Goal: Task Accomplishment & Management: Use online tool/utility

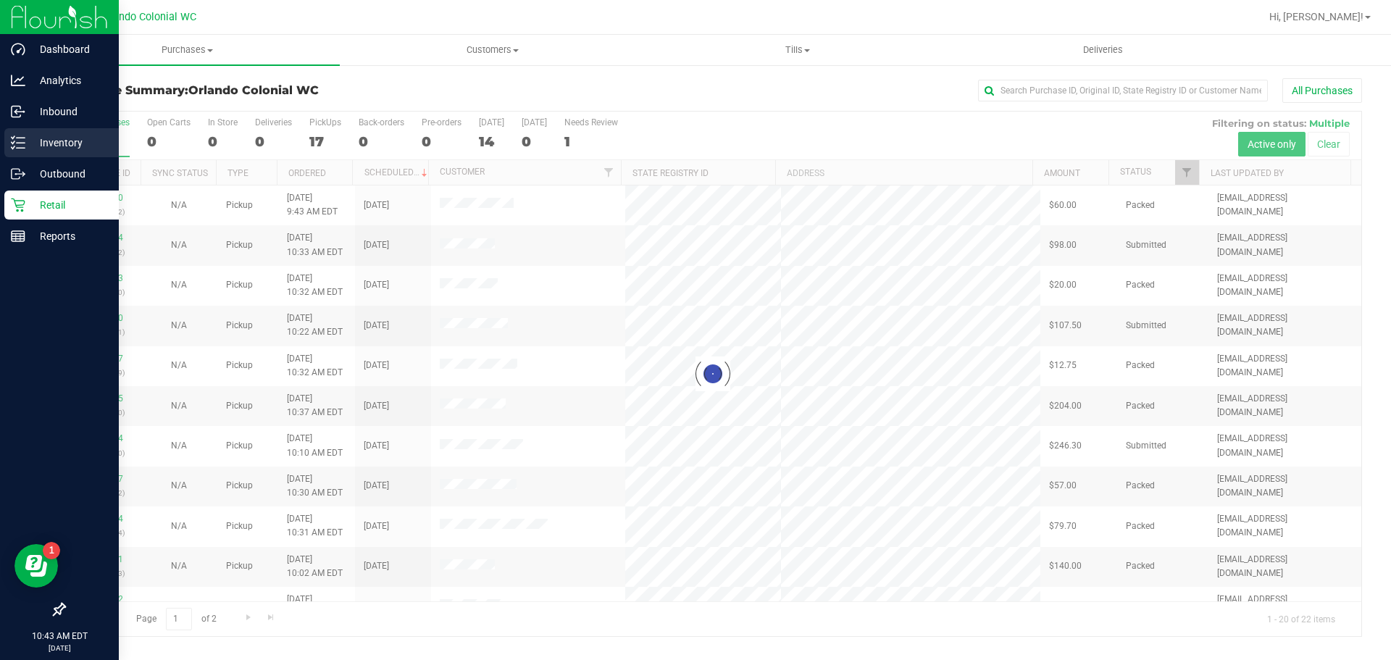
click at [28, 148] on p "Inventory" at bounding box center [68, 142] width 87 height 17
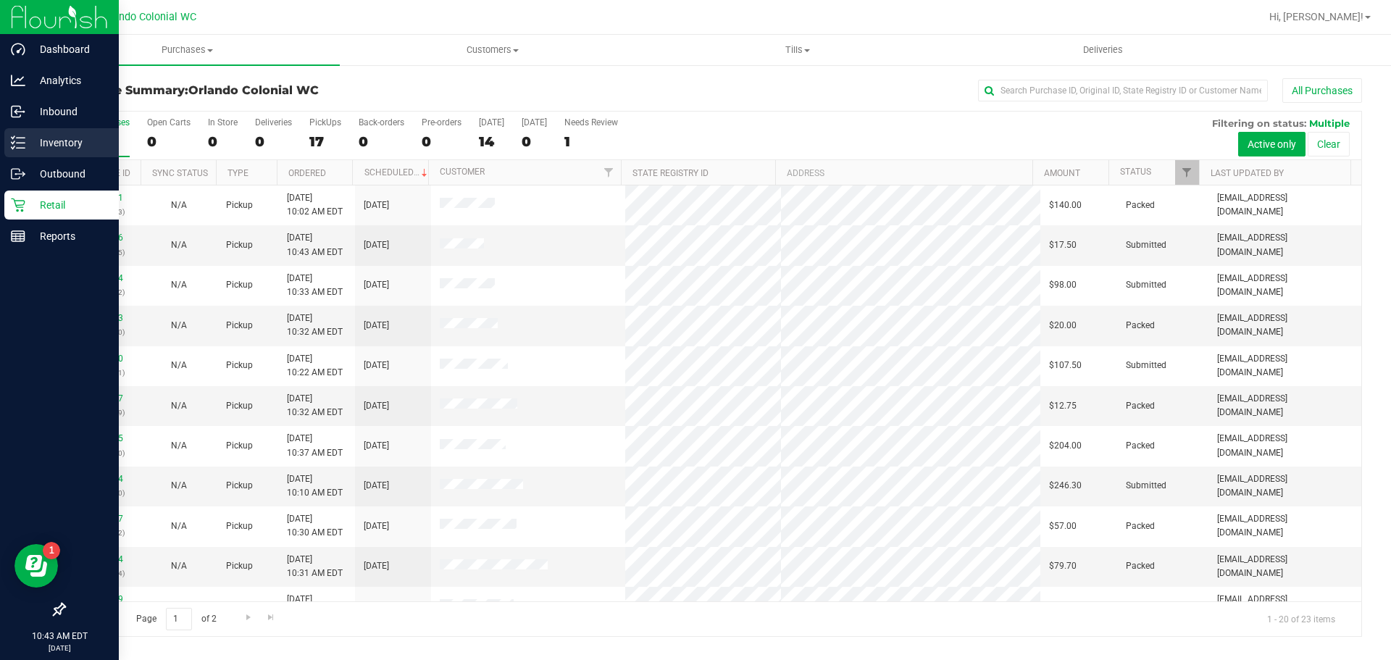
click at [44, 144] on p "Inventory" at bounding box center [68, 142] width 87 height 17
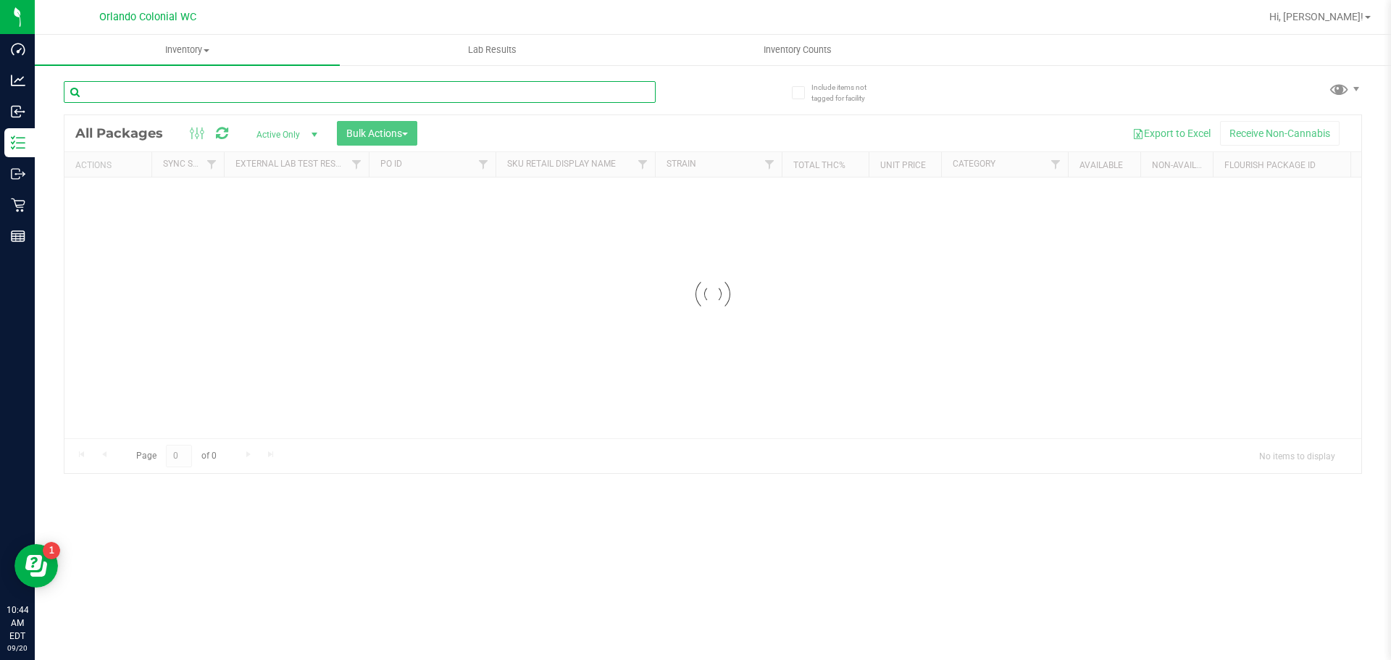
click at [197, 96] on div "Inventory All packages All inventory Waste log Create inventory Lab Results Inv…" at bounding box center [713, 347] width 1357 height 625
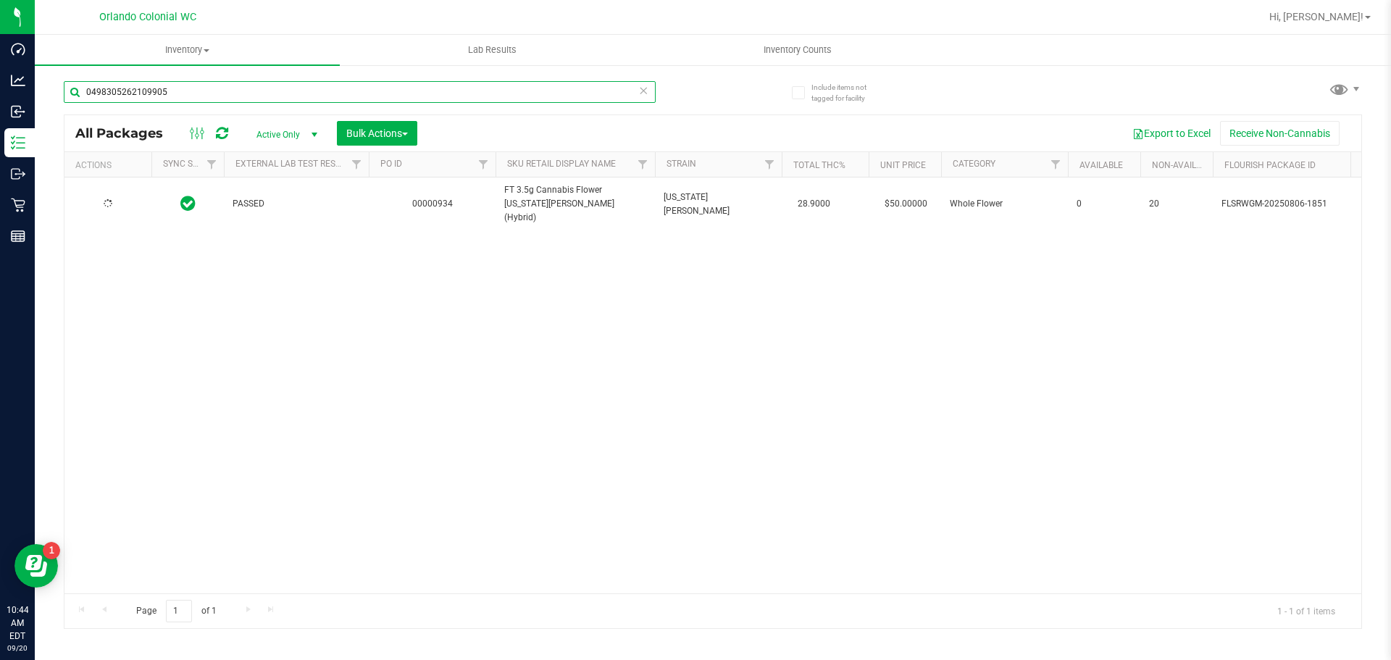
type input "0498305262109905"
drag, startPoint x: 222, startPoint y: 275, endPoint x: 136, endPoint y: 222, distance: 101.2
click at [218, 275] on div "Action Action Edit attributes Global inventory Locate package Package audit log…" at bounding box center [712, 386] width 1297 height 416
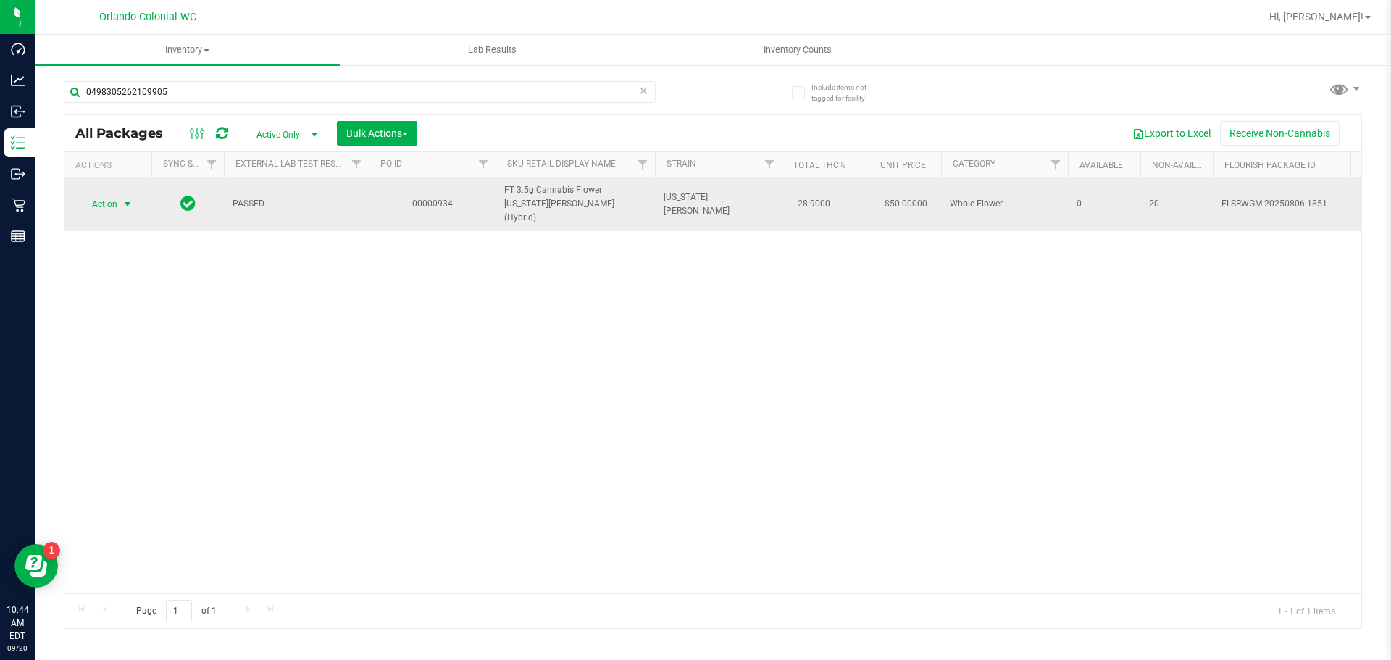
click at [125, 201] on span "select" at bounding box center [128, 205] width 12 height 12
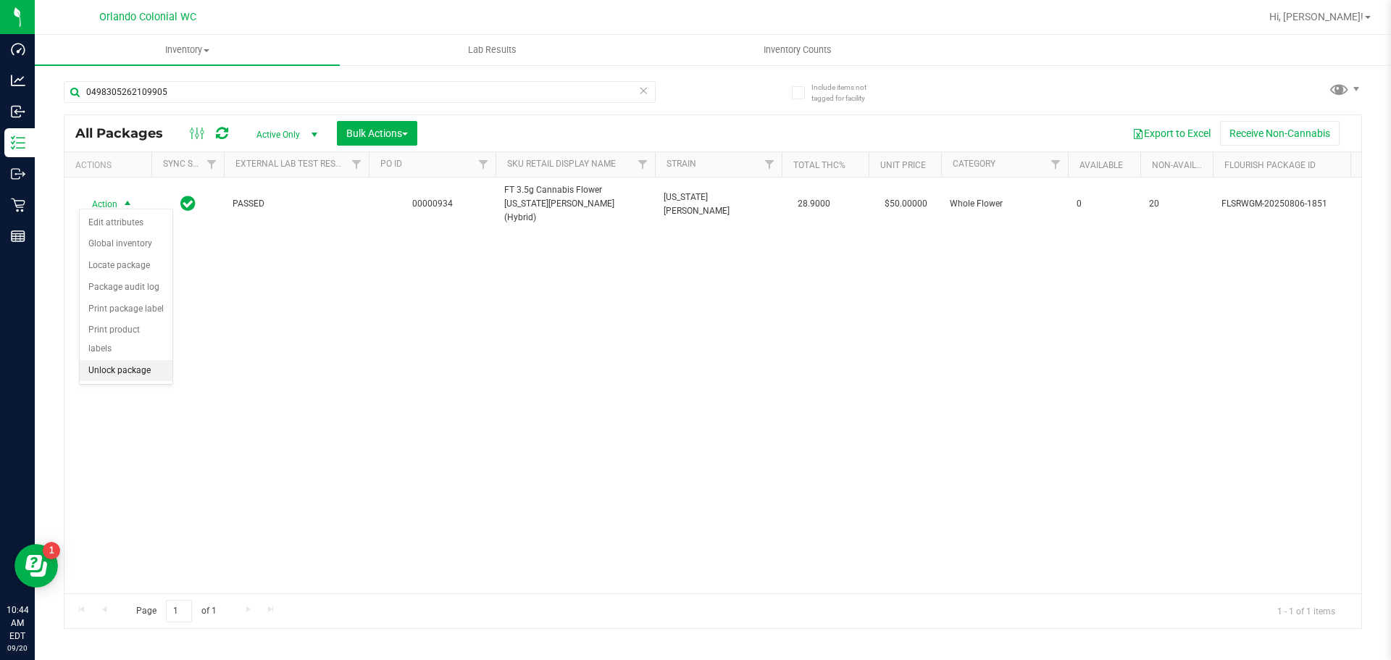
click at [104, 360] on li "Unlock package" at bounding box center [126, 371] width 93 height 22
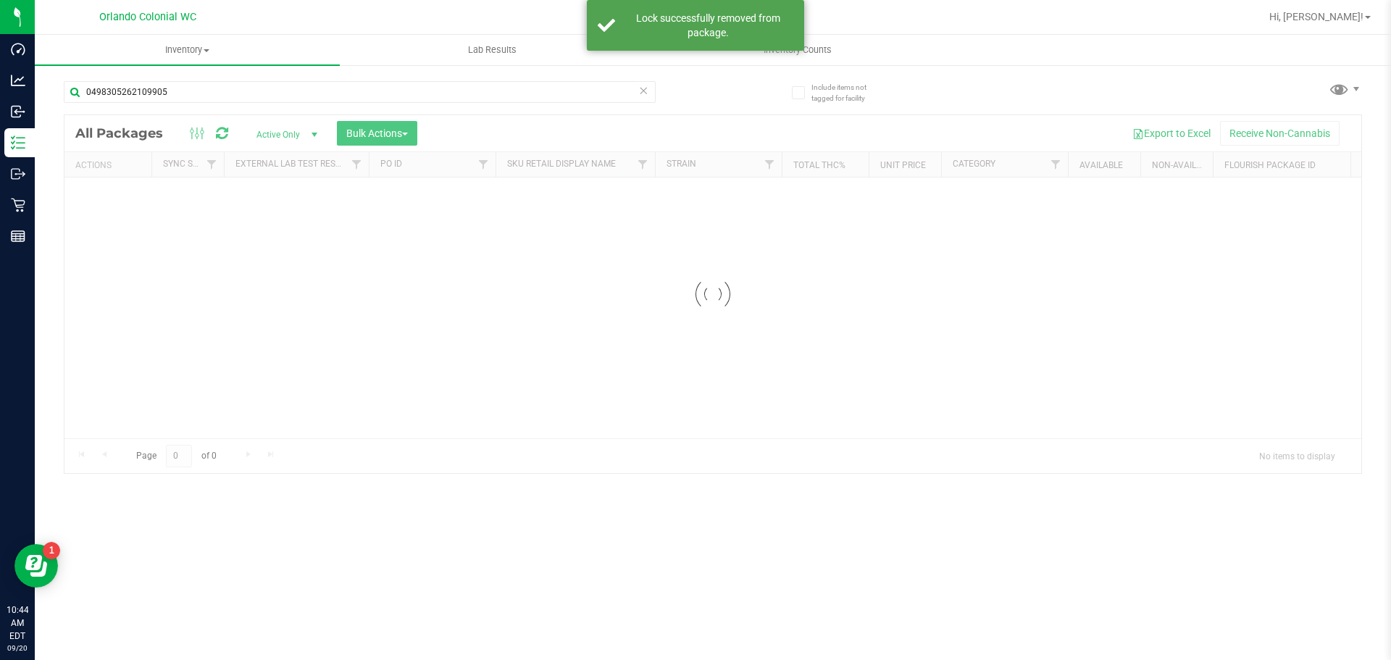
click at [171, 96] on input "0498305262109905" at bounding box center [360, 92] width 592 height 22
click at [172, 96] on input "0498305262109905" at bounding box center [360, 92] width 592 height 22
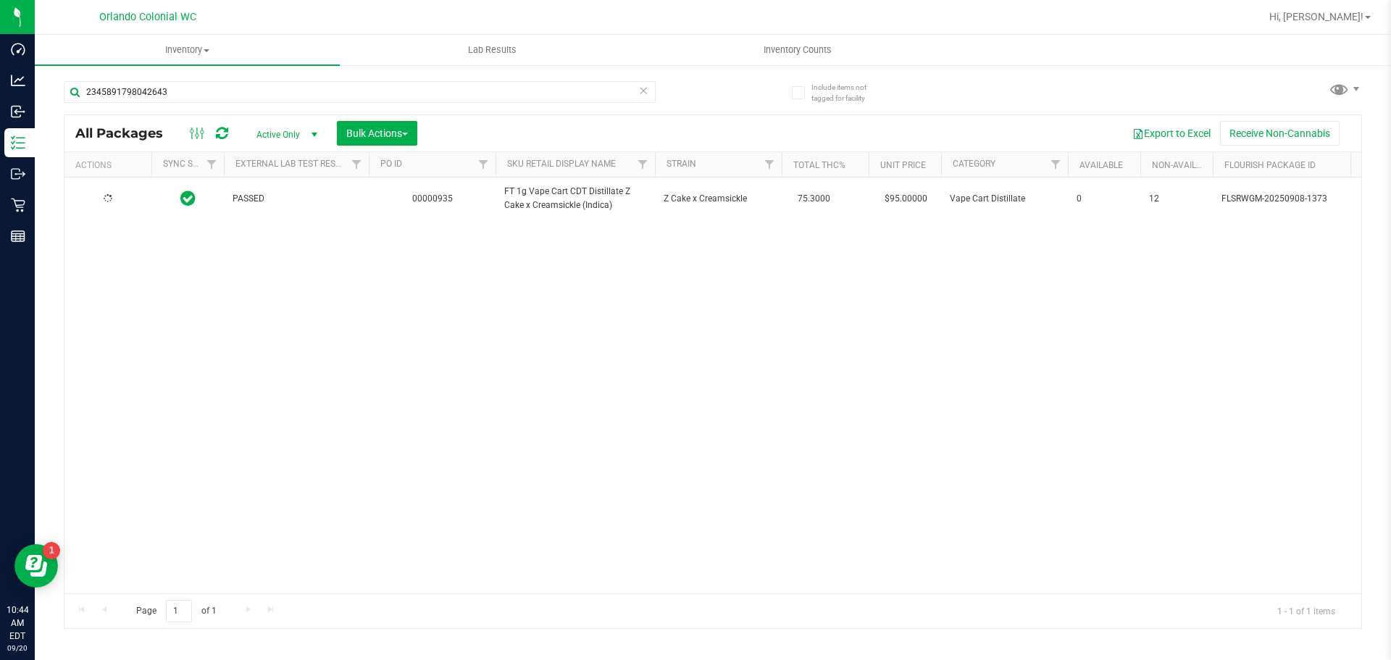
type input "2345891798042643"
click at [199, 306] on div "PASSED 00000935 FT 1g Vape Cart CDT Distillate Z Cake x Creamsickle (Indica) Z …" at bounding box center [712, 386] width 1297 height 416
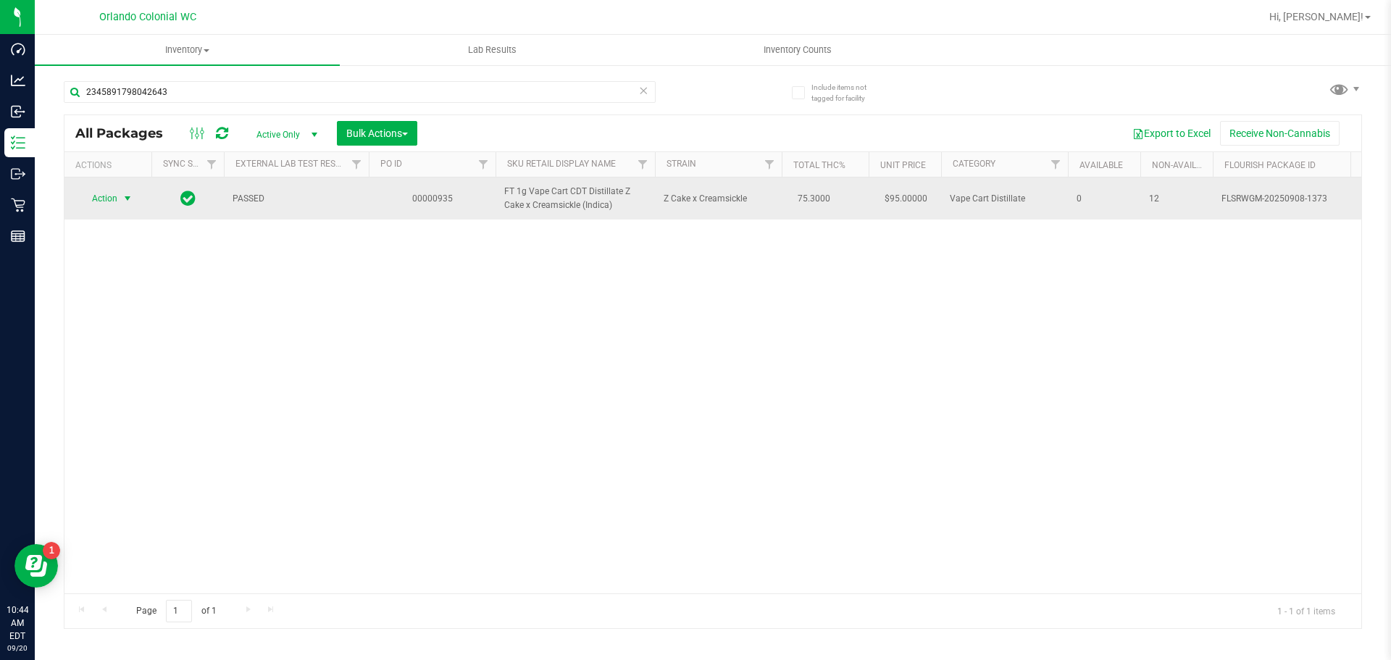
click at [109, 193] on span "Action" at bounding box center [98, 198] width 39 height 20
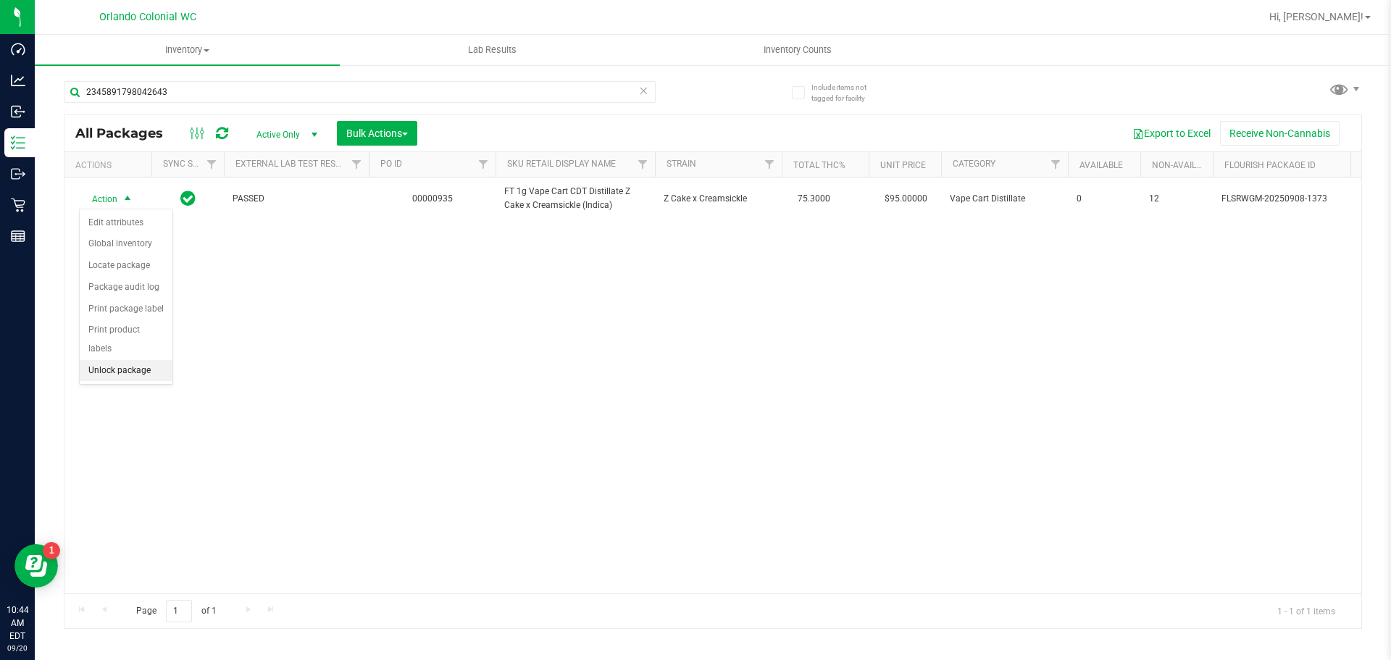
click at [138, 360] on li "Unlock package" at bounding box center [126, 371] width 93 height 22
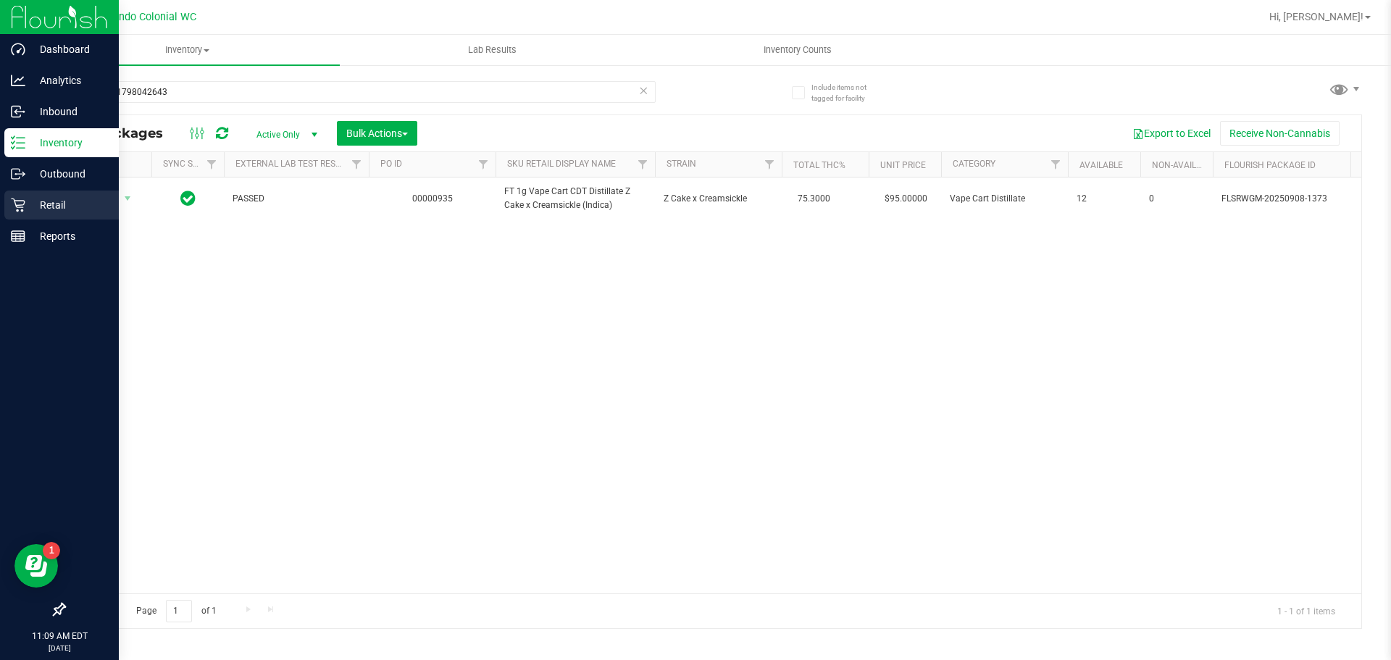
click at [20, 209] on icon at bounding box center [18, 205] width 14 height 14
click at [21, 204] on icon at bounding box center [18, 205] width 14 height 14
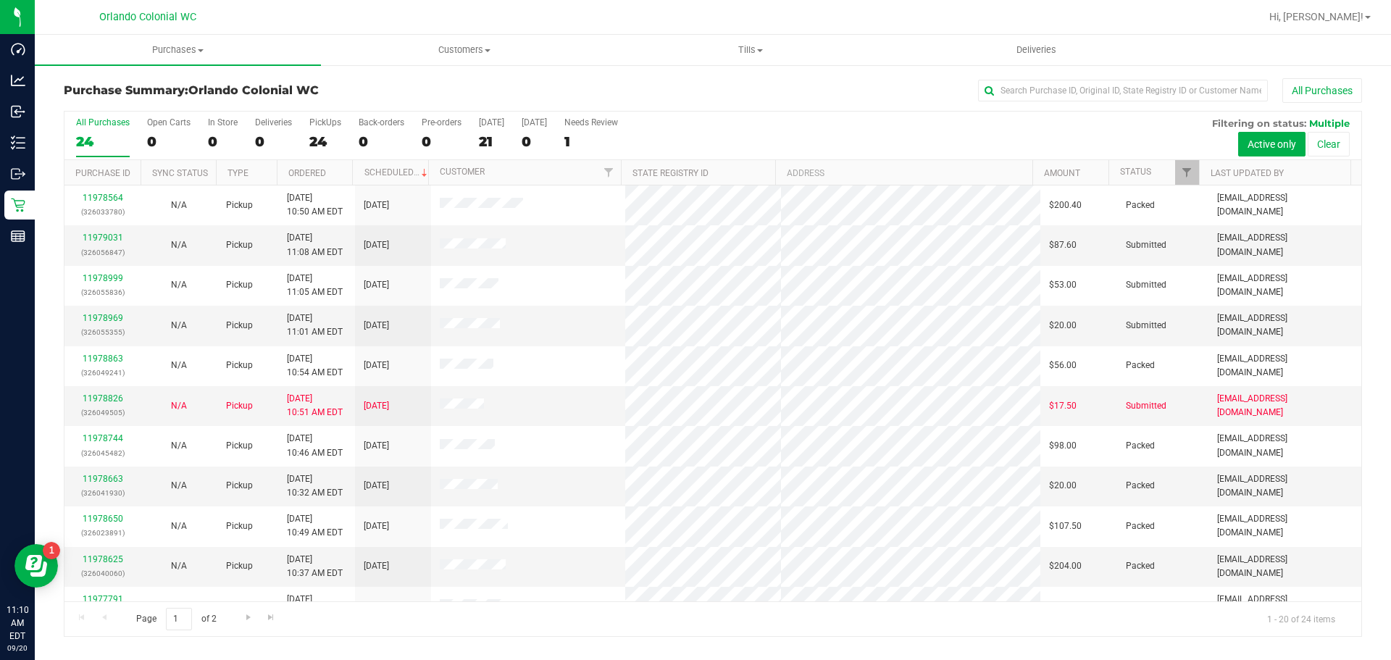
click at [308, 138] on div "All Purchases 24 Open Carts 0 In Store 0 Deliveries 0 PickUps 24 Back-orders 0 …" at bounding box center [712, 136] width 1297 height 49
click at [109, 399] on link "11978826" at bounding box center [103, 398] width 41 height 10
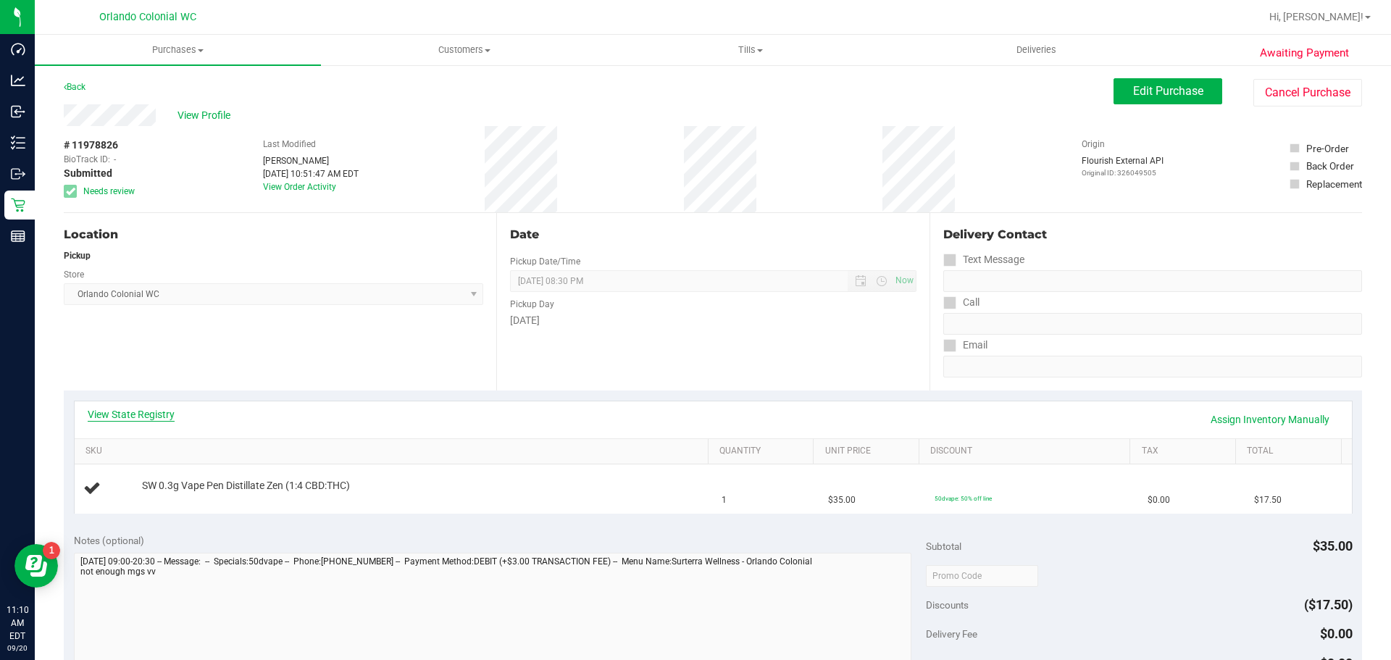
click at [145, 409] on link "View State Registry" at bounding box center [131, 414] width 87 height 14
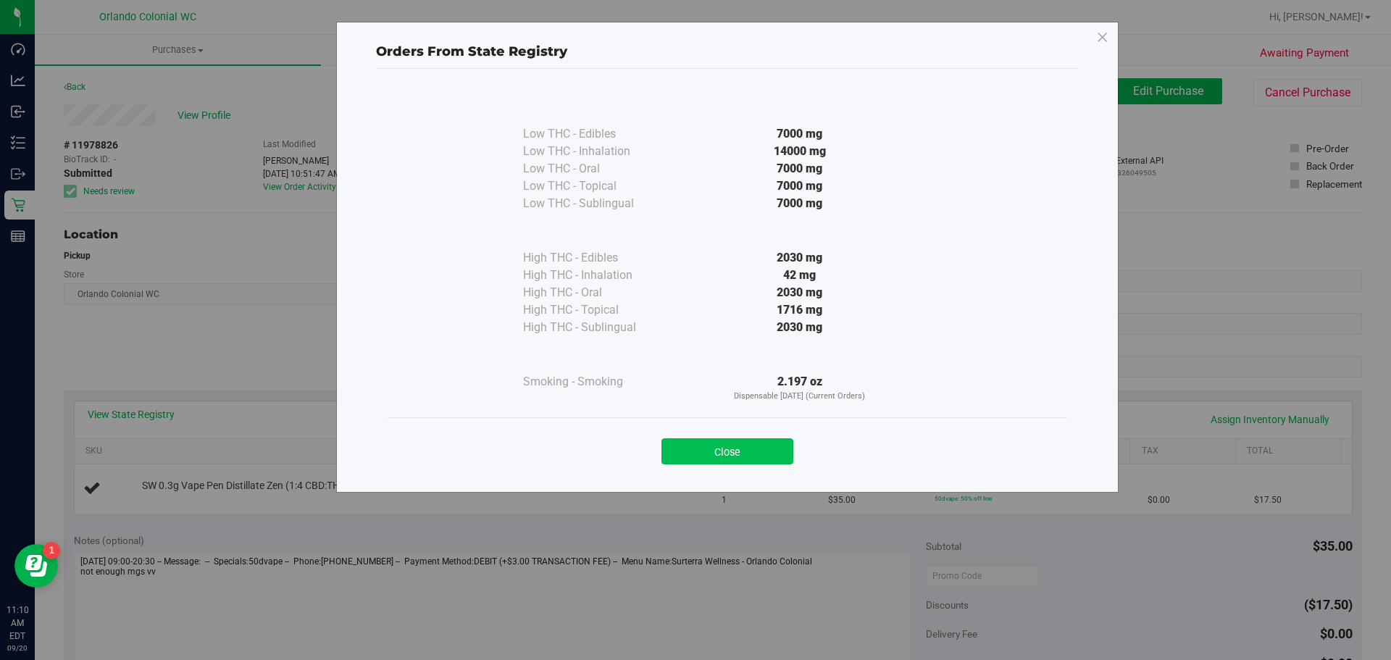
click at [777, 458] on button "Close" at bounding box center [728, 451] width 132 height 26
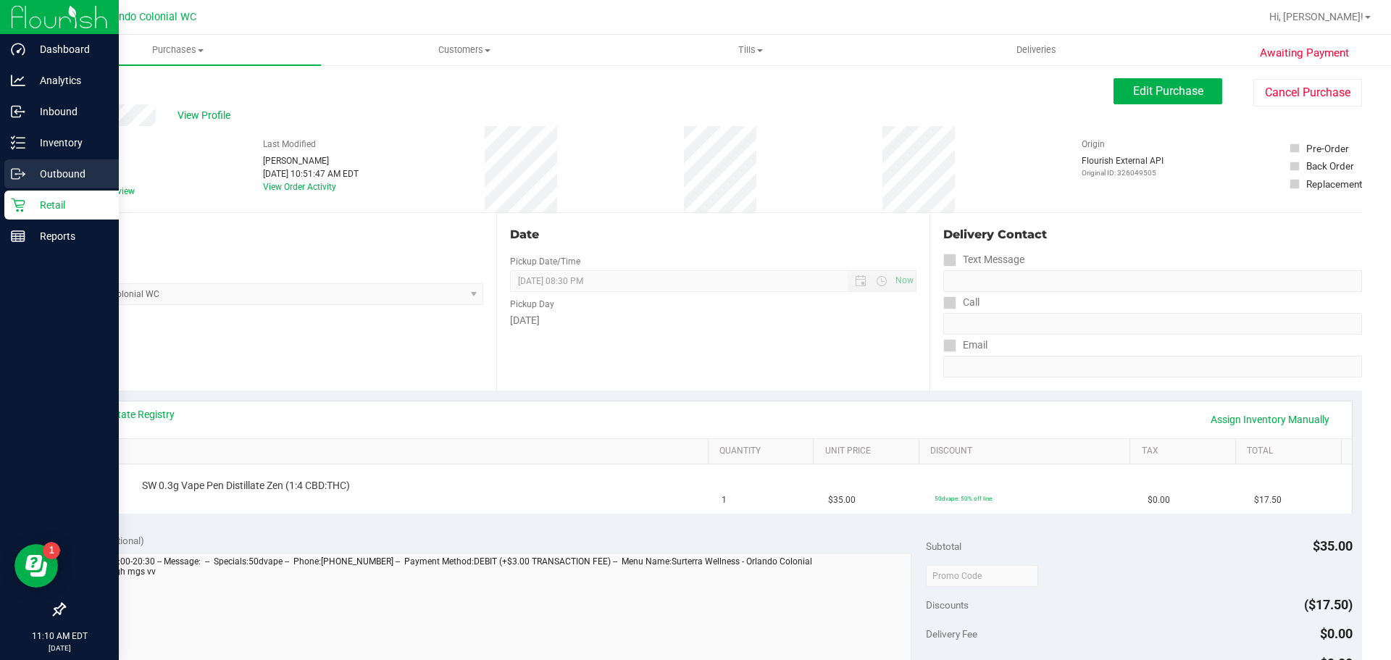
click at [9, 185] on div "Outbound" at bounding box center [61, 173] width 114 height 29
click at [18, 200] on icon at bounding box center [18, 205] width 14 height 14
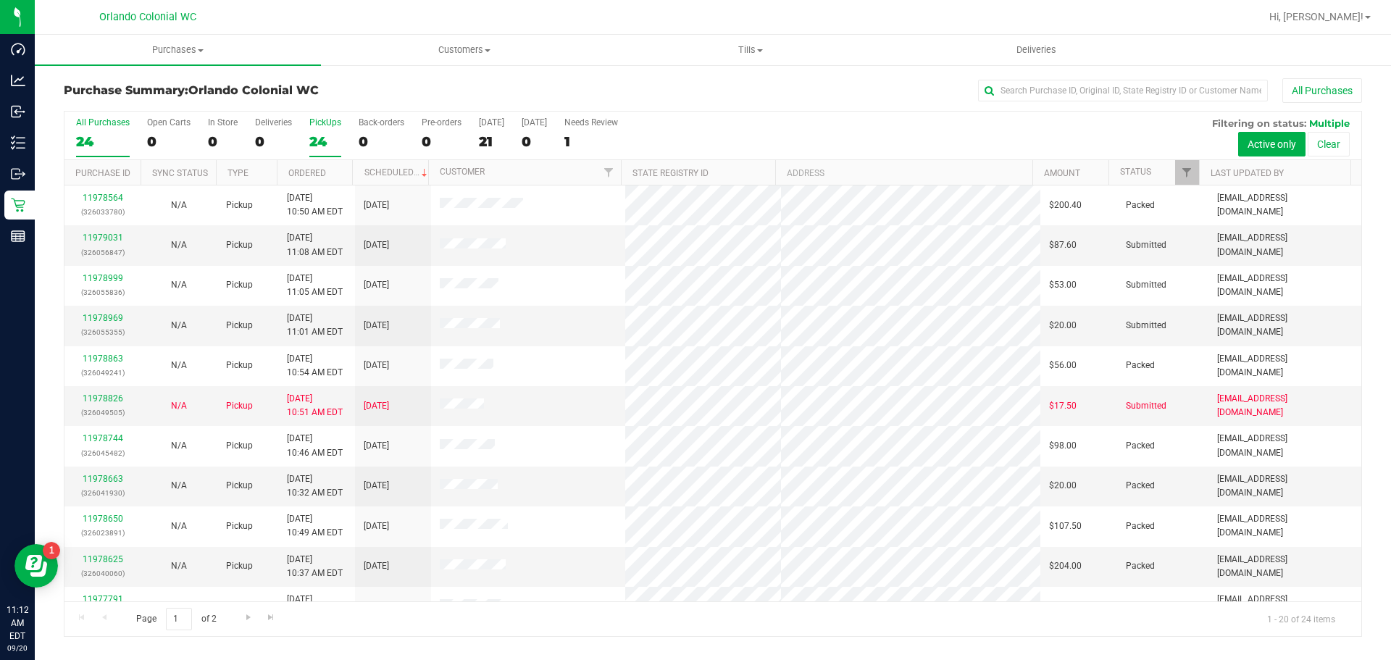
click at [312, 141] on div "24" at bounding box center [325, 141] width 32 height 17
click at [0, 0] on input "PickUps 24" at bounding box center [0, 0] width 0 height 0
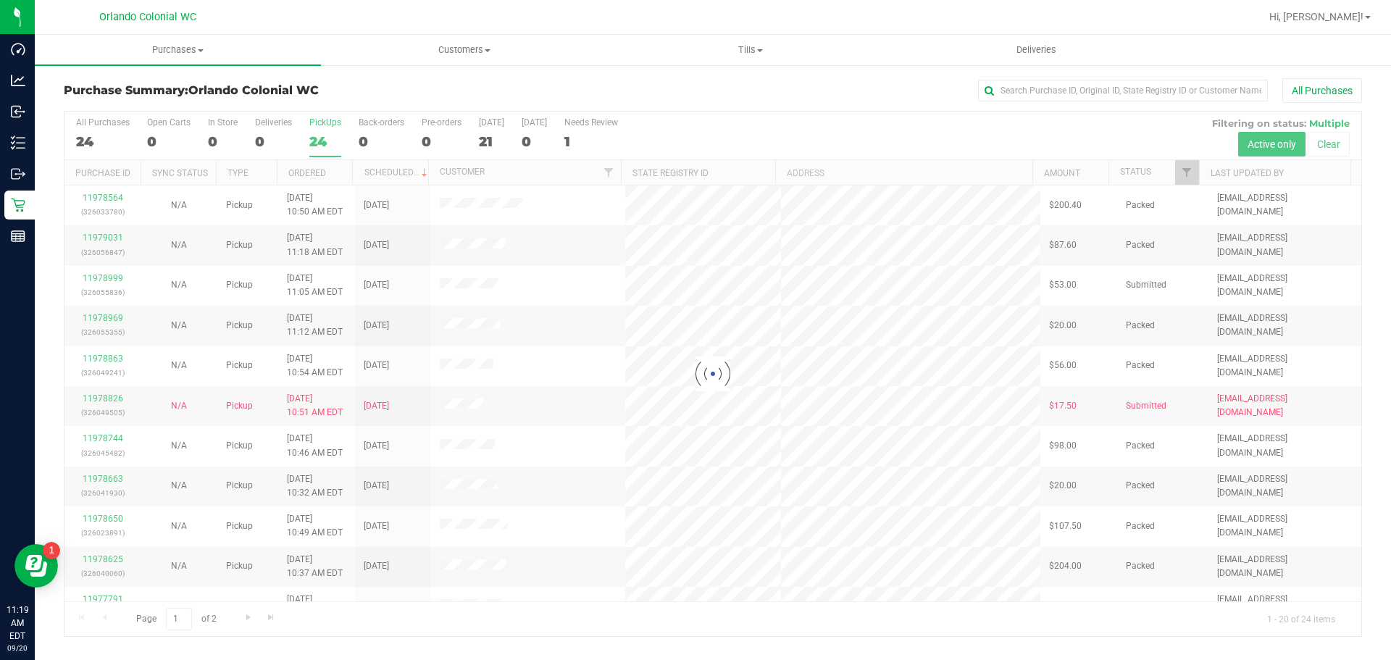
click at [319, 135] on div at bounding box center [712, 374] width 1297 height 525
click at [757, 58] on uib-tab-heading "Tills Manage tills Reconcile e-payments" at bounding box center [750, 50] width 285 height 29
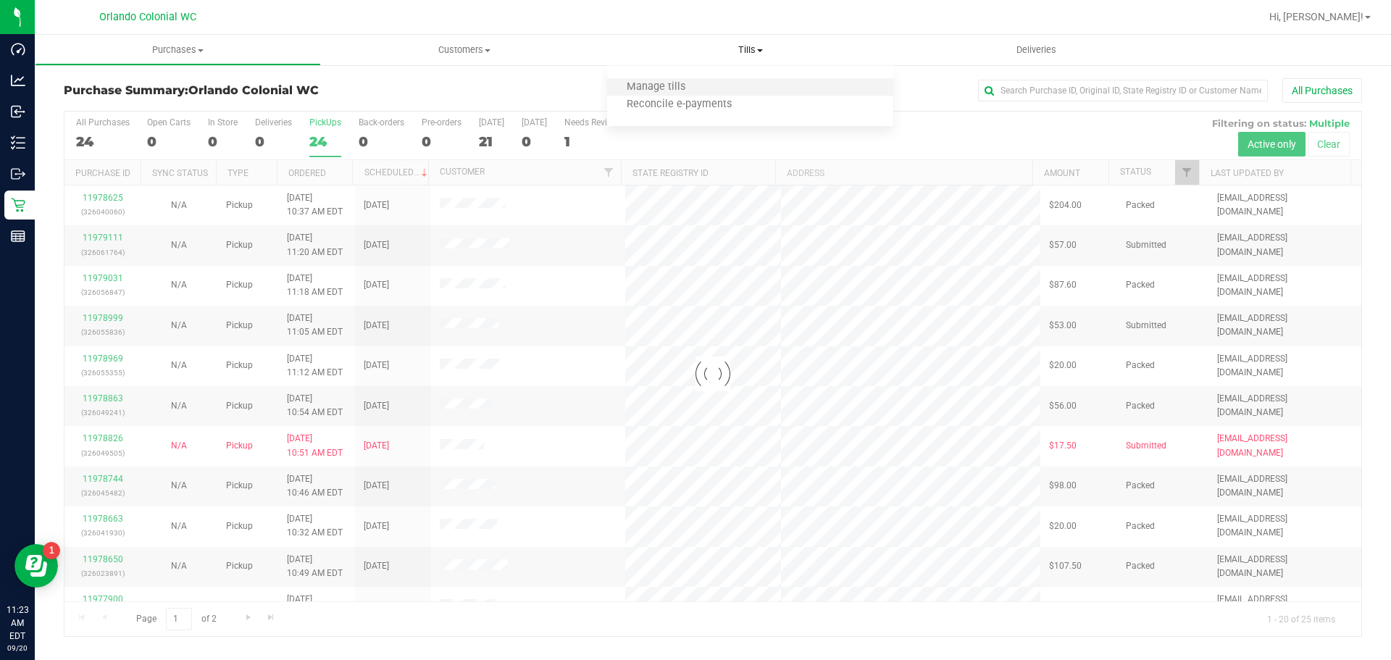
click at [749, 91] on li "Manage tills" at bounding box center [750, 87] width 286 height 17
click at [649, 91] on span "Manage tills" at bounding box center [656, 87] width 98 height 12
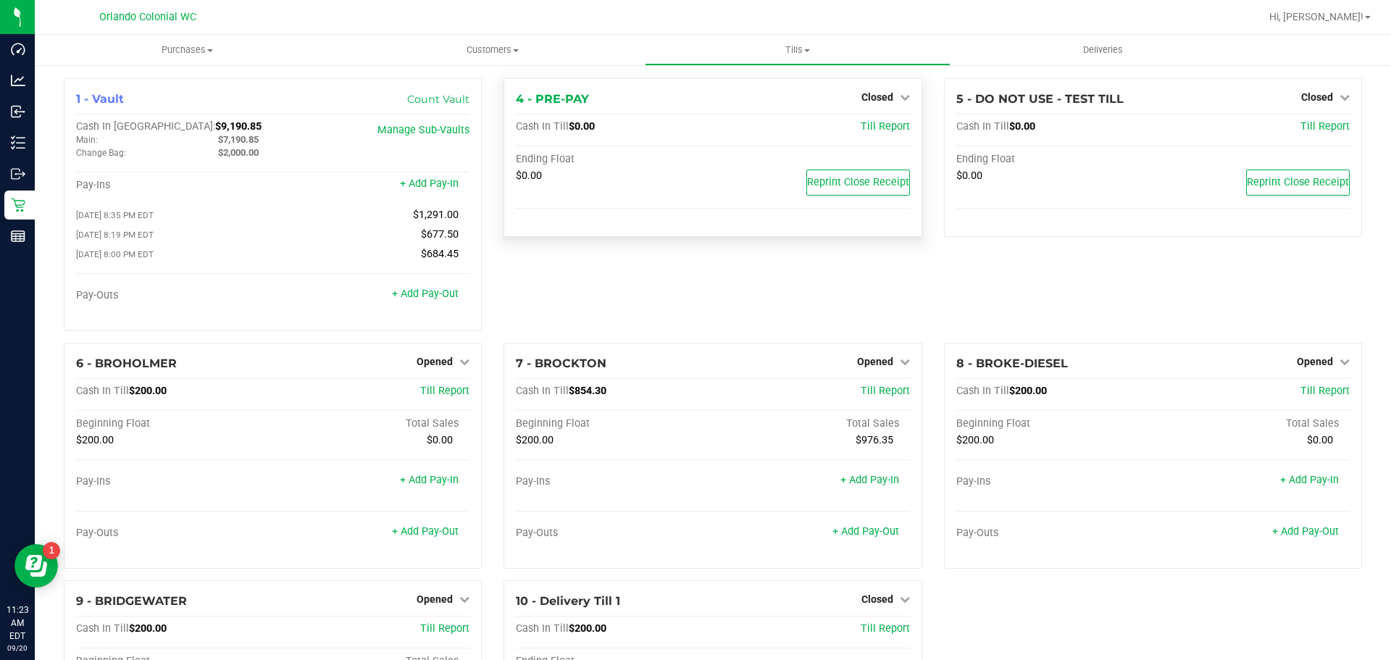
drag, startPoint x: 858, startPoint y: 100, endPoint x: 867, endPoint y: 130, distance: 31.9
click at [862, 99] on span "Closed" at bounding box center [878, 97] width 32 height 12
click at [880, 122] on link "Open Till" at bounding box center [877, 128] width 38 height 12
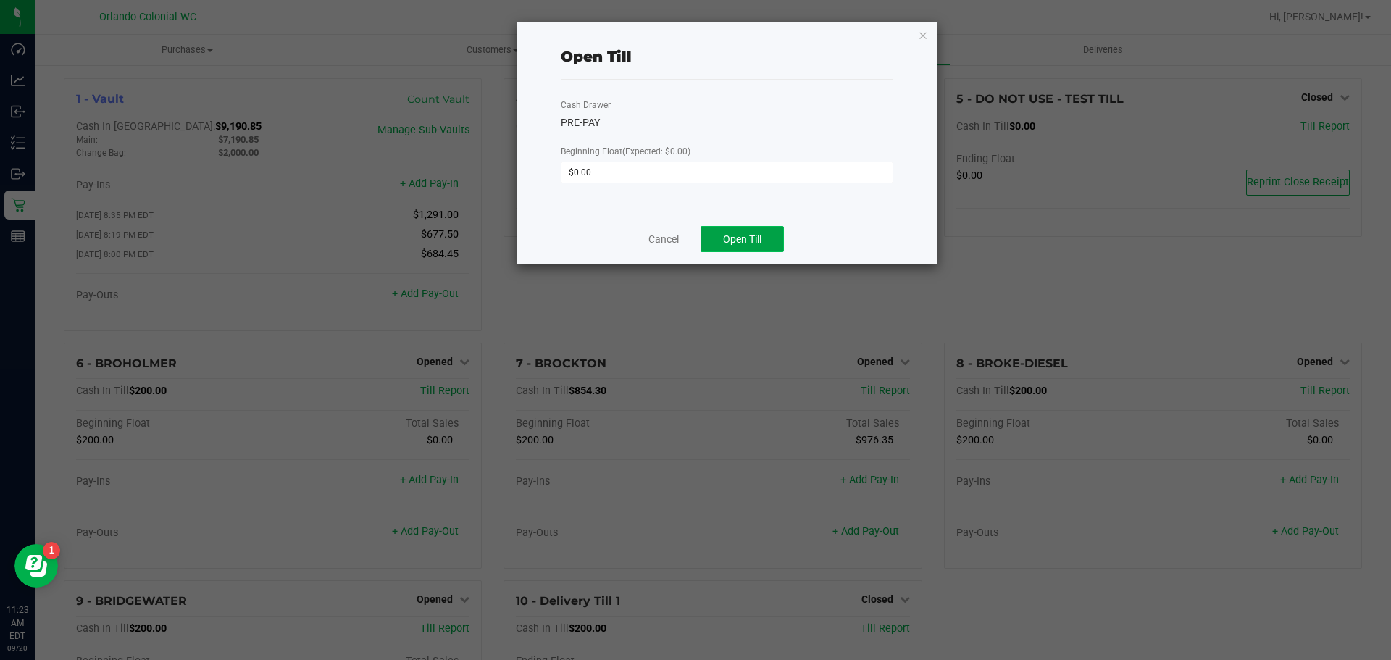
click at [739, 242] on span "Open Till" at bounding box center [742, 239] width 38 height 12
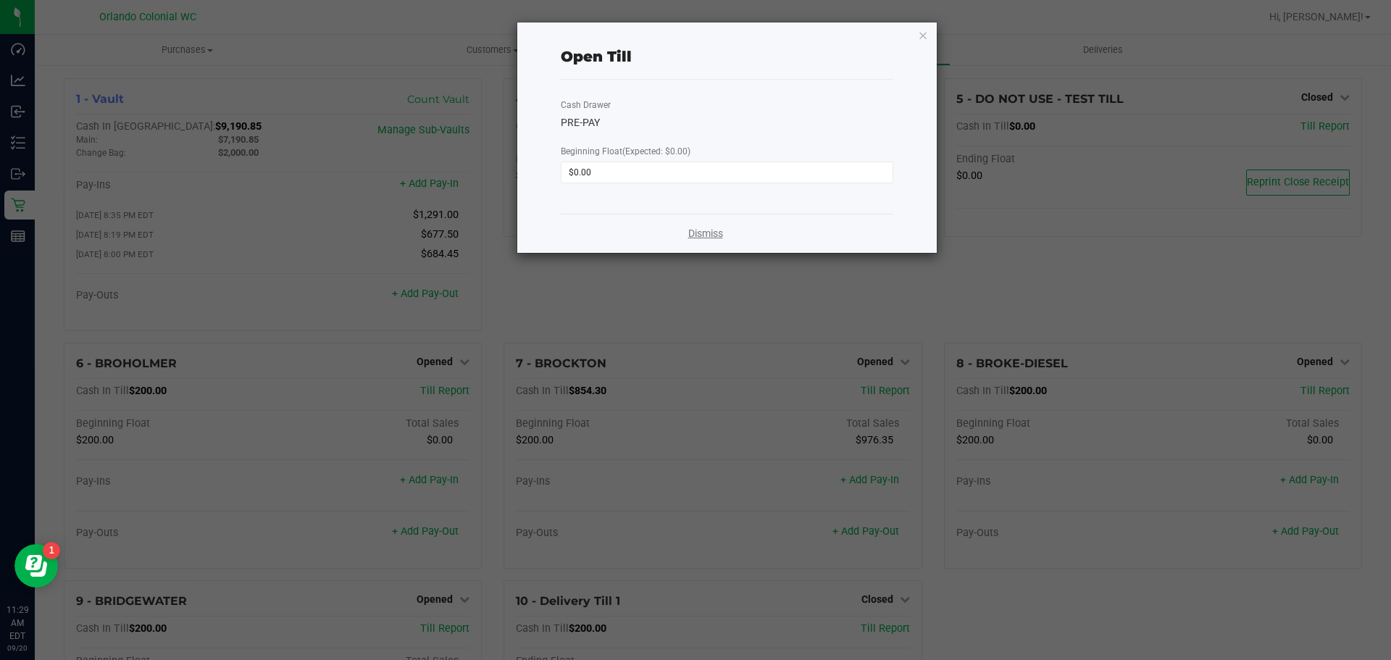
click at [704, 238] on link "Dismiss" at bounding box center [705, 233] width 35 height 15
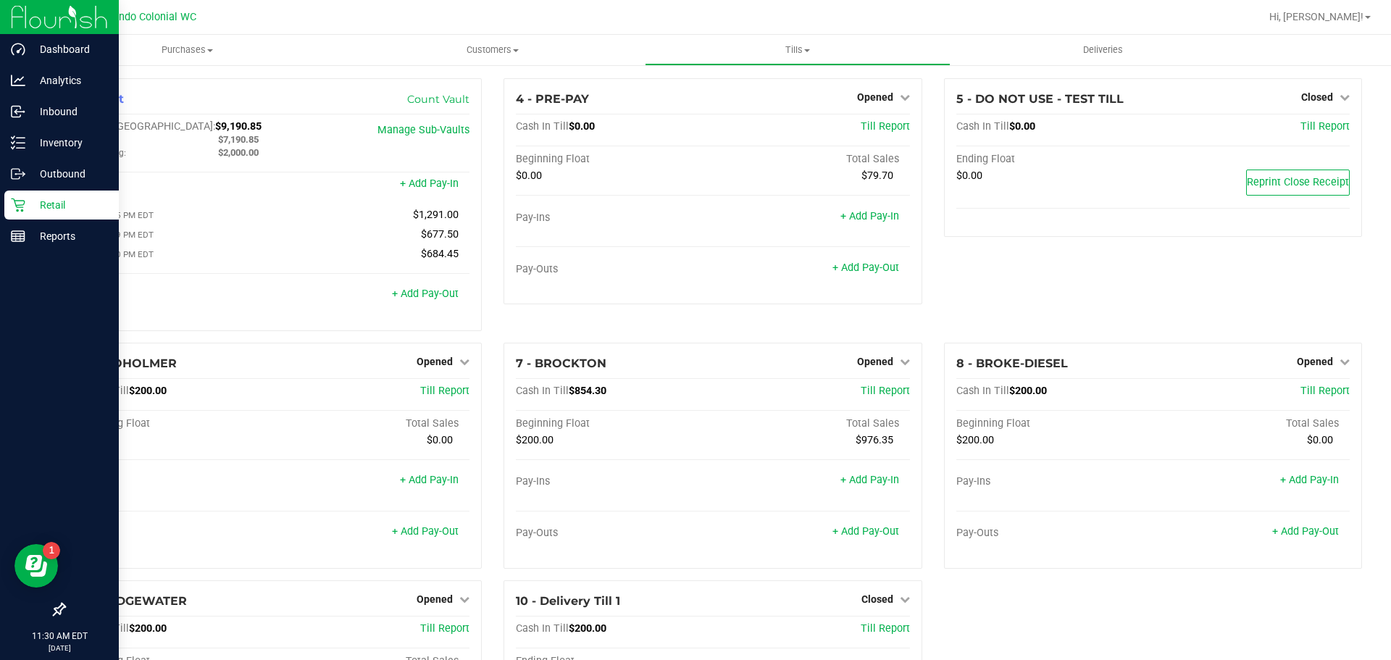
click at [43, 209] on p "Retail" at bounding box center [68, 204] width 87 height 17
